Goal: Task Accomplishment & Management: Manage account settings

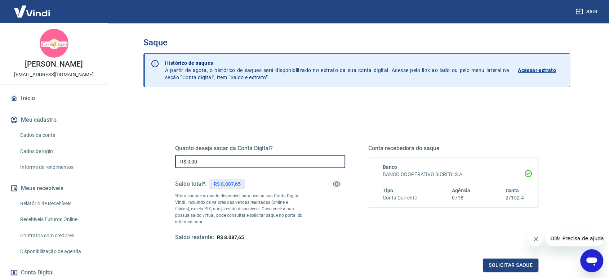
click at [235, 164] on input "R$ 0,00" at bounding box center [260, 161] width 170 height 13
type input "R$ 8.087,65"
click at [496, 266] on button "Solicitar saque" at bounding box center [511, 265] width 56 height 13
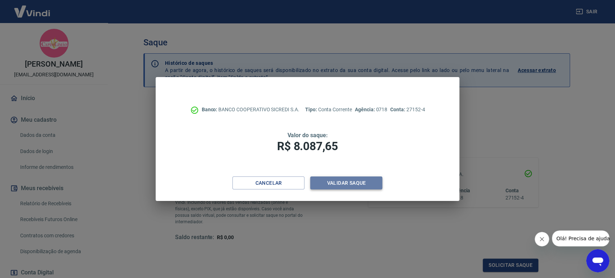
click at [352, 181] on button "Validar saque" at bounding box center [346, 183] width 72 height 13
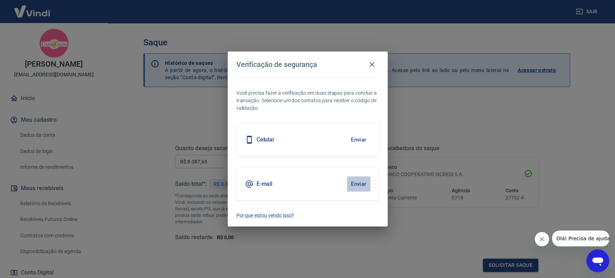
click at [359, 181] on button "Enviar" at bounding box center [358, 184] width 23 height 15
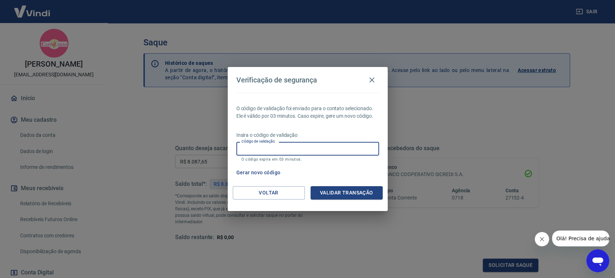
click at [323, 147] on input "Código de validação" at bounding box center [307, 148] width 143 height 13
type input "554731"
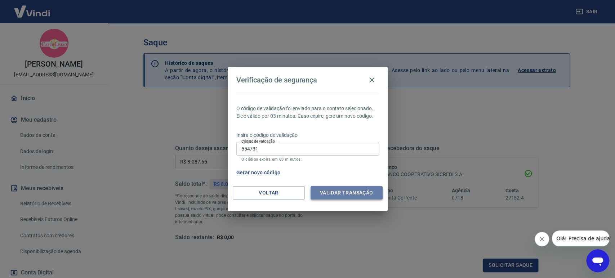
click at [346, 193] on button "Validar transação" at bounding box center [347, 192] width 72 height 13
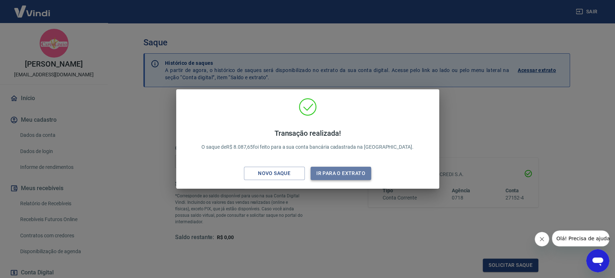
click at [341, 170] on button "Ir para o extrato" at bounding box center [341, 173] width 61 height 13
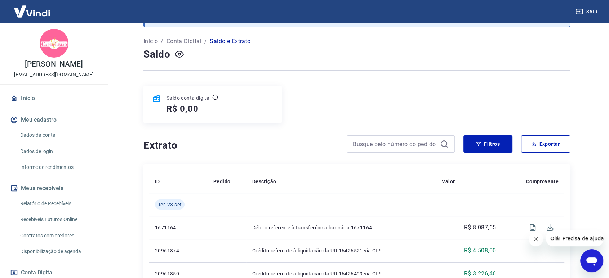
scroll to position [16, 0]
